Goal: Transaction & Acquisition: Purchase product/service

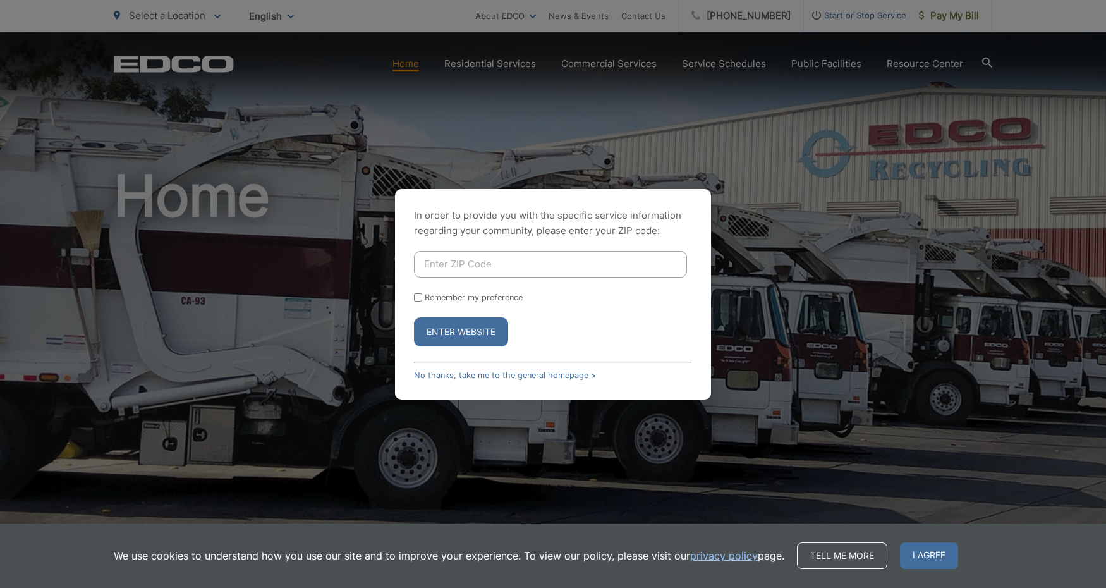
click at [492, 263] on input "Enter ZIP Code" at bounding box center [550, 264] width 273 height 27
type input "92026"
click at [454, 327] on button "Enter Website" at bounding box center [461, 331] width 94 height 29
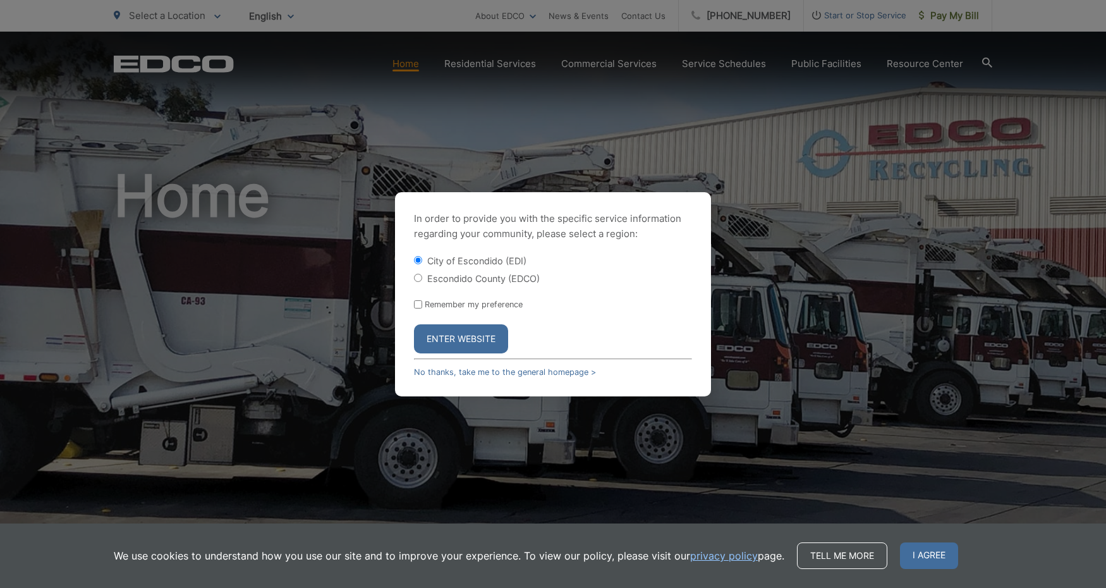
click at [469, 282] on label "Escondido County (EDCO)" at bounding box center [483, 278] width 112 height 11
click at [422, 282] on input "Escondido County (EDCO)" at bounding box center [418, 278] width 8 height 8
radio input "true"
click at [468, 337] on button "Enter Website" at bounding box center [461, 338] width 94 height 29
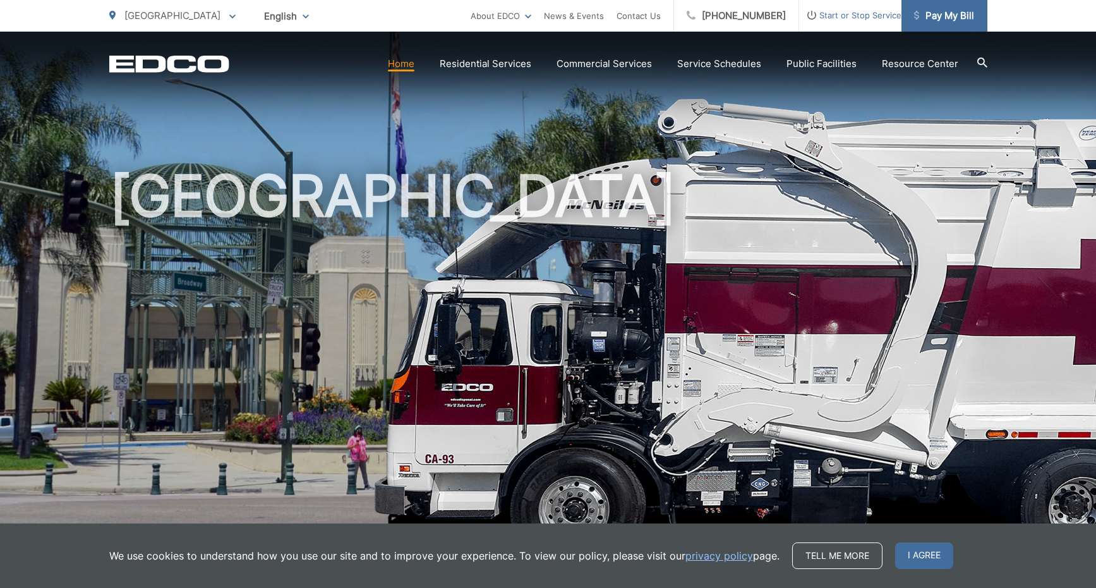
click at [940, 18] on span "Pay My Bill" at bounding box center [944, 15] width 60 height 15
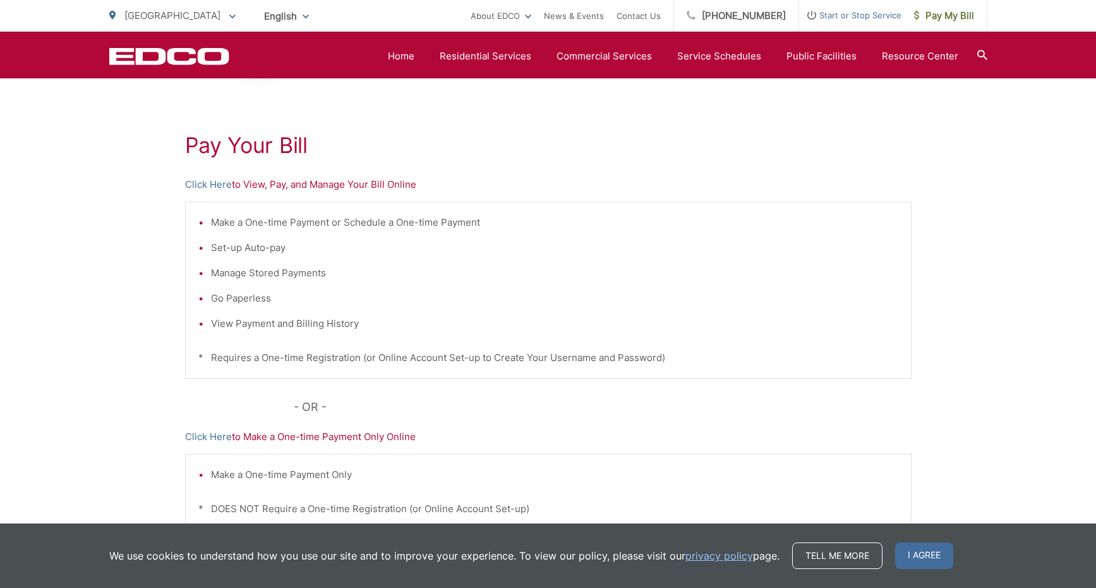
scroll to position [186, 0]
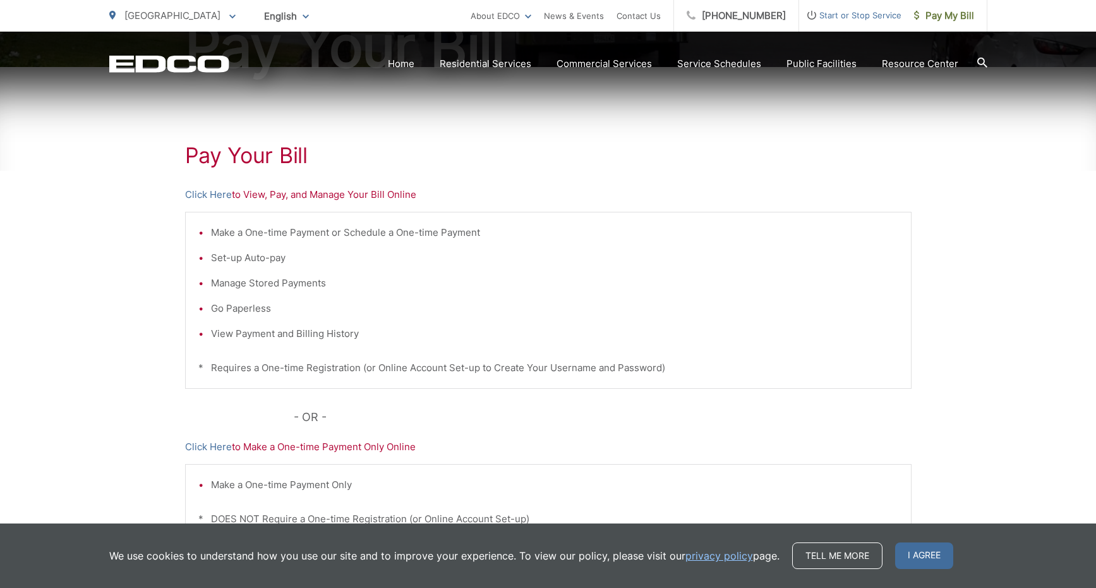
click at [341, 196] on p "Click Here to View, Pay, and Manage Your Bill Online" at bounding box center [548, 194] width 727 height 15
click at [221, 192] on link "Click Here" at bounding box center [208, 194] width 47 height 15
